Goal: Task Accomplishment & Management: Complete application form

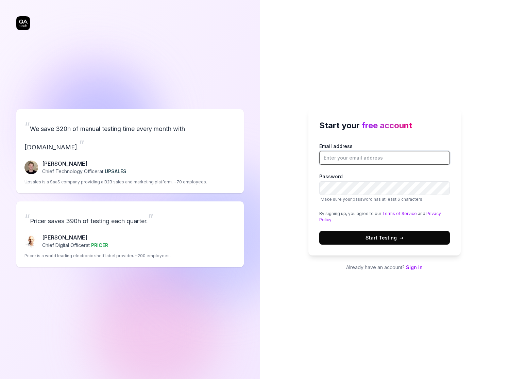
click at [391, 155] on input "Email address" at bounding box center [384, 158] width 131 height 14
click at [479, 234] on div "Start your free account Email address Password Make sure your password has at l…" at bounding box center [384, 189] width 249 height 379
click at [405, 161] on input "Email address" at bounding box center [384, 158] width 131 height 14
type input "[EMAIL_ADDRESS][DOMAIN_NAME]"
click at [319, 231] on button "Start Testing →" at bounding box center [384, 238] width 131 height 14
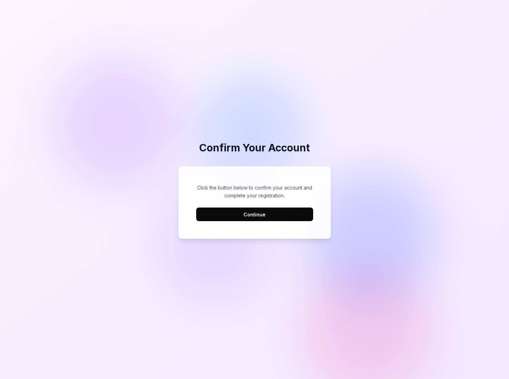
click at [294, 209] on button "Continue" at bounding box center [254, 214] width 117 height 14
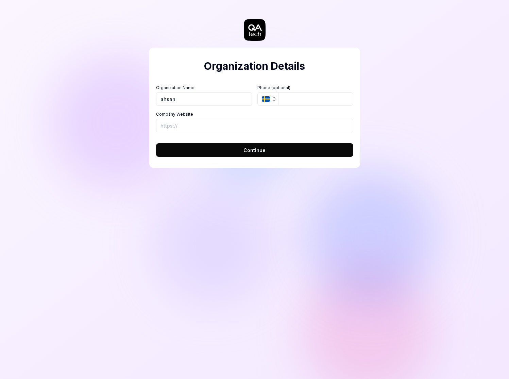
type input "ahsan"
drag, startPoint x: 318, startPoint y: 162, endPoint x: 323, endPoint y: 155, distance: 8.6
click at [322, 156] on div "Organization Details Organization Name ahsan Organization Logo (Square minimum …" at bounding box center [254, 108] width 211 height 120
click at [323, 155] on button "Continue" at bounding box center [254, 150] width 197 height 14
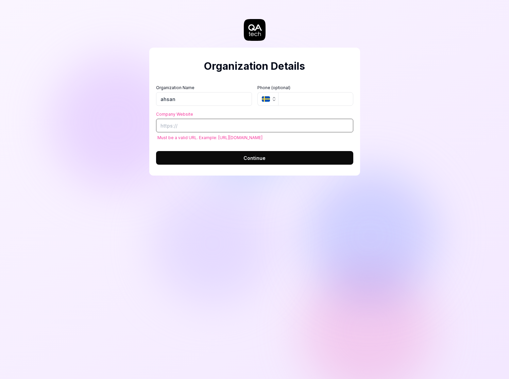
click at [229, 126] on input "Company Website" at bounding box center [254, 126] width 197 height 14
paste input "[URL][DOMAIN_NAME]"
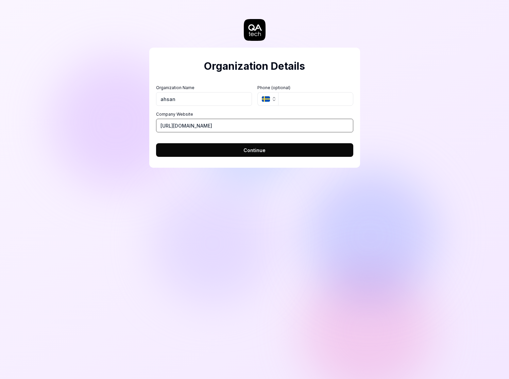
type input "[URL][DOMAIN_NAME]"
click at [302, 98] on input "tel" at bounding box center [315, 99] width 75 height 14
click at [270, 100] on button "SE" at bounding box center [267, 99] width 21 height 14
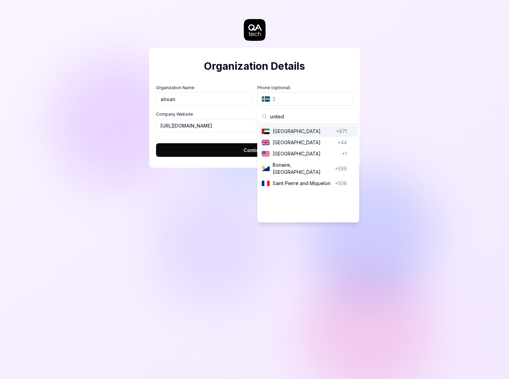
type input "united"
drag, startPoint x: 300, startPoint y: 128, endPoint x: 316, endPoint y: 132, distance: 16.6
click at [300, 128] on span "[GEOGRAPHIC_DATA]" at bounding box center [303, 131] width 61 height 7
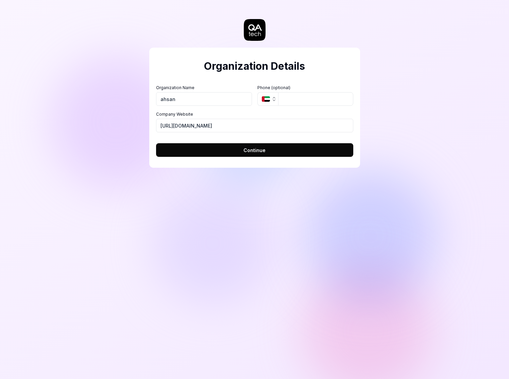
click at [308, 139] on form "Organization Name ahsan Organization Logo (Square minimum 256x256px) Click to u…" at bounding box center [254, 119] width 197 height 76
click at [318, 146] on button "Continue" at bounding box center [254, 150] width 197 height 14
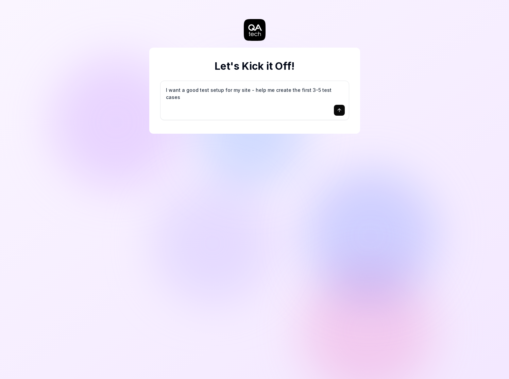
click at [286, 86] on textarea "I want a good test setup for my site - help me create the first 3-5 test cases" at bounding box center [255, 93] width 180 height 17
click at [302, 93] on textarea "I want a good test setup for my site - help me create the first 3-5 test cases" at bounding box center [255, 93] width 180 height 17
click at [307, 100] on textarea "I want a good test setup for my site - help me create the first 3-5 test cases" at bounding box center [255, 93] width 180 height 17
click at [274, 107] on div at bounding box center [255, 110] width 180 height 11
paste textarea "[URL][DOMAIN_NAME]"
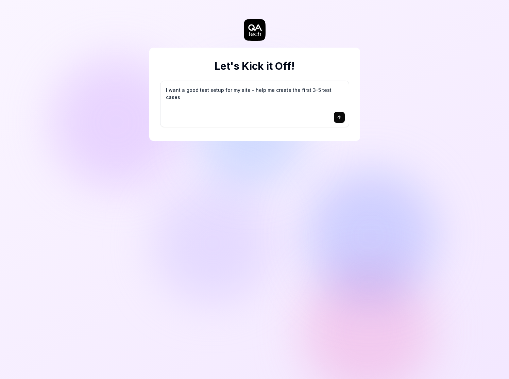
type textarea "I want a good test setup for my site - help me create the first 3-5 test cases …"
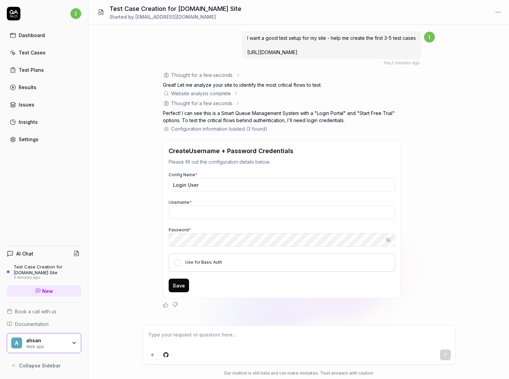
click at [236, 94] on icon at bounding box center [236, 93] width 5 height 5
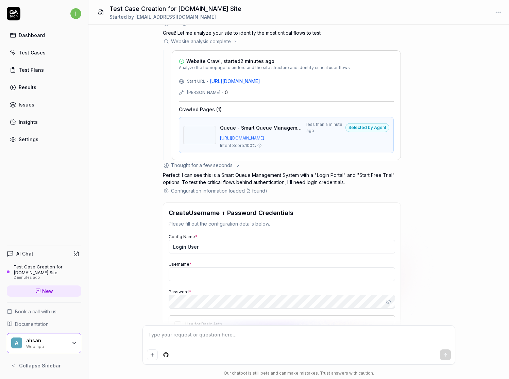
scroll to position [52, 0]
click at [239, 165] on icon at bounding box center [237, 164] width 5 height 5
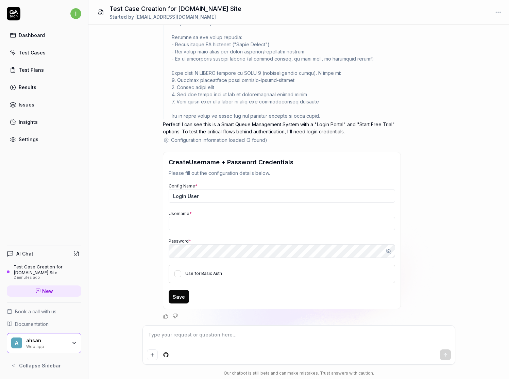
scroll to position [299, 0]
click at [186, 142] on div "Configuration information loaded (3 found)" at bounding box center [219, 139] width 96 height 7
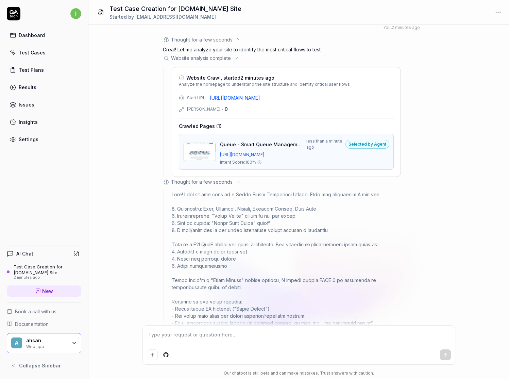
scroll to position [0, 0]
